Goal: Navigation & Orientation: Find specific page/section

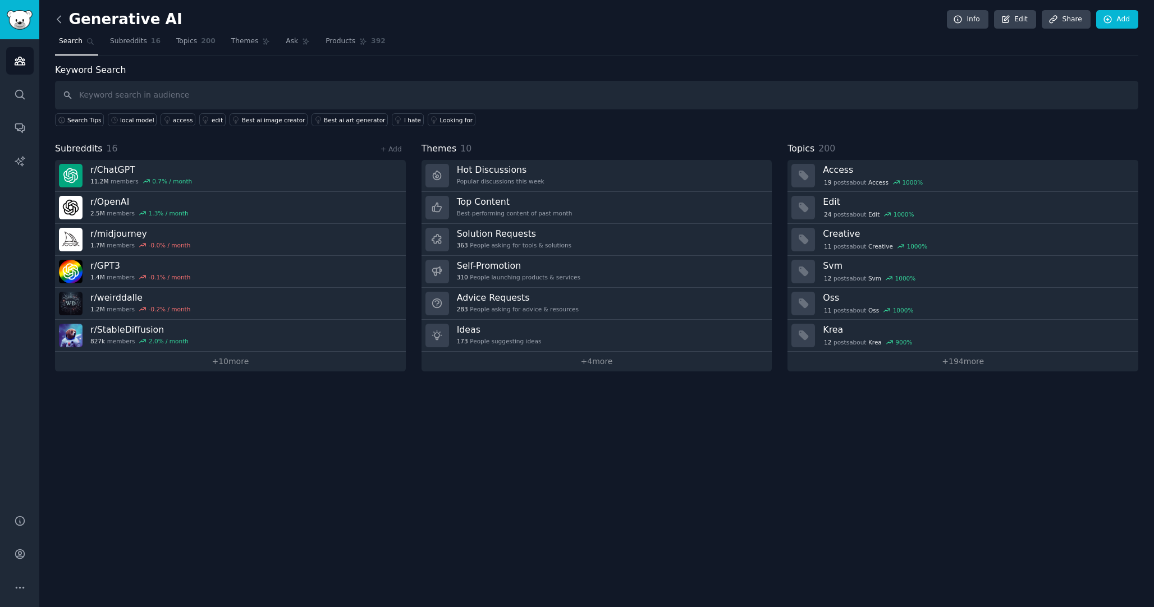
click at [59, 21] on icon at bounding box center [59, 19] width 12 height 12
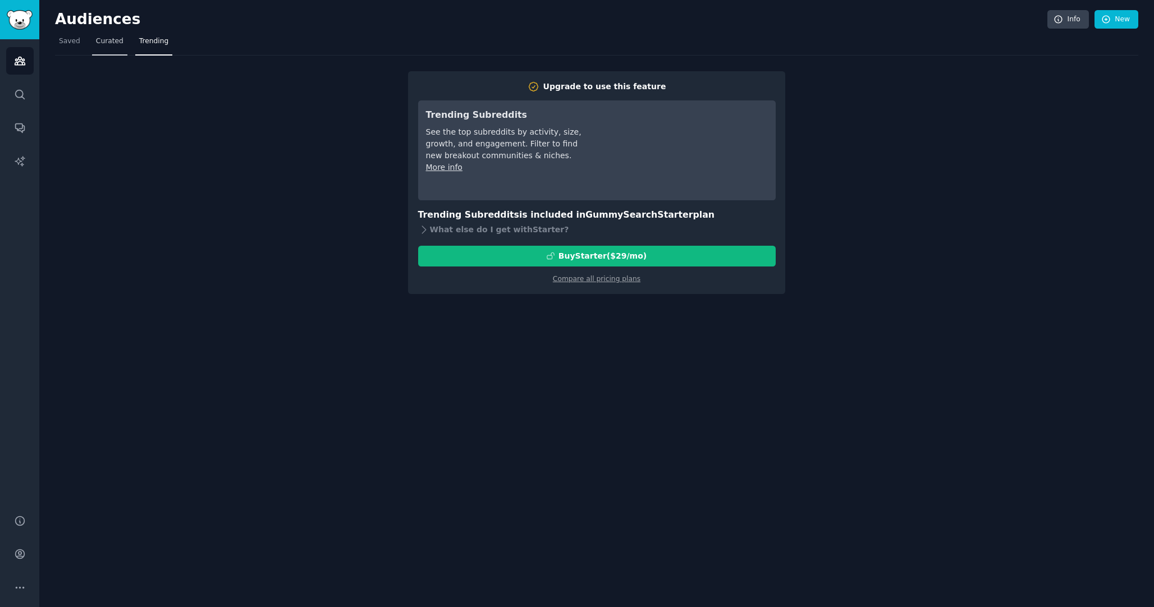
click at [104, 45] on span "Curated" at bounding box center [109, 41] width 27 height 10
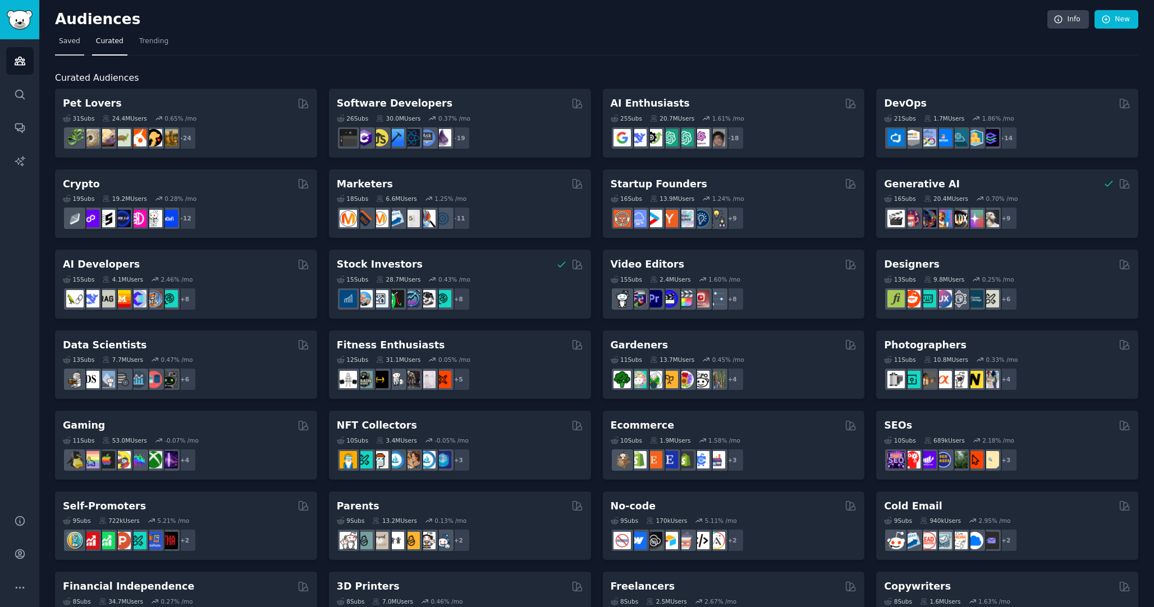
click at [70, 46] on link "Saved" at bounding box center [69, 44] width 29 height 23
